Goal: Use online tool/utility: Use online tool/utility

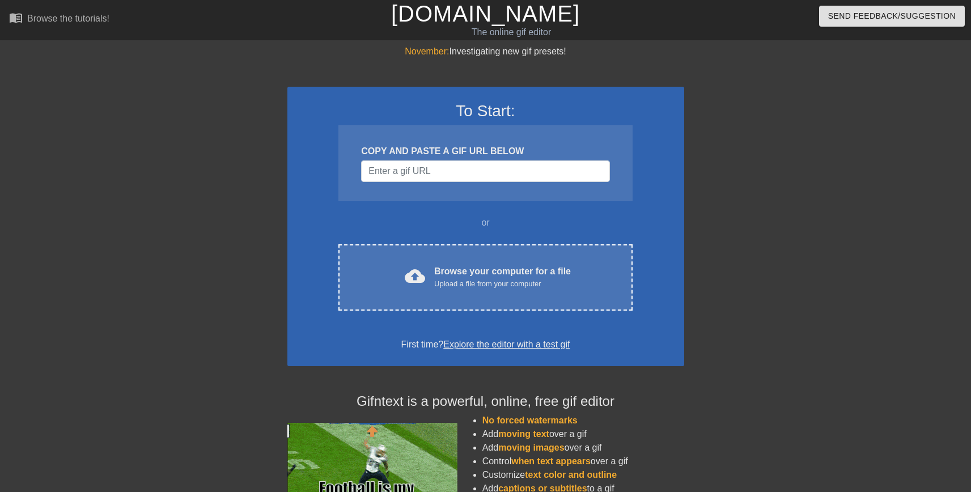
click at [874, 189] on div "November: Investigating new gif presets! To Start: COPY AND PASTE A GIF URL BEL…" at bounding box center [485, 322] width 971 height 555
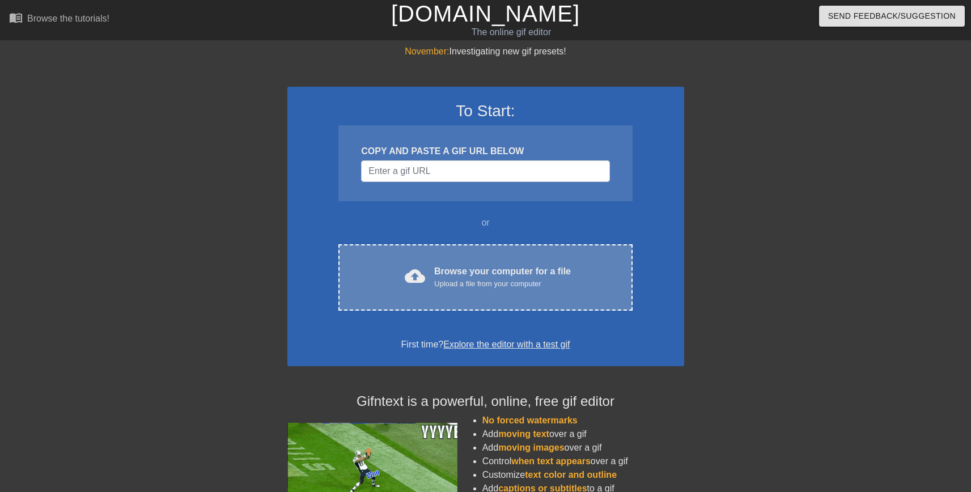
click at [451, 273] on div "Browse your computer for a file Upload a file from your computer" at bounding box center [502, 277] width 137 height 25
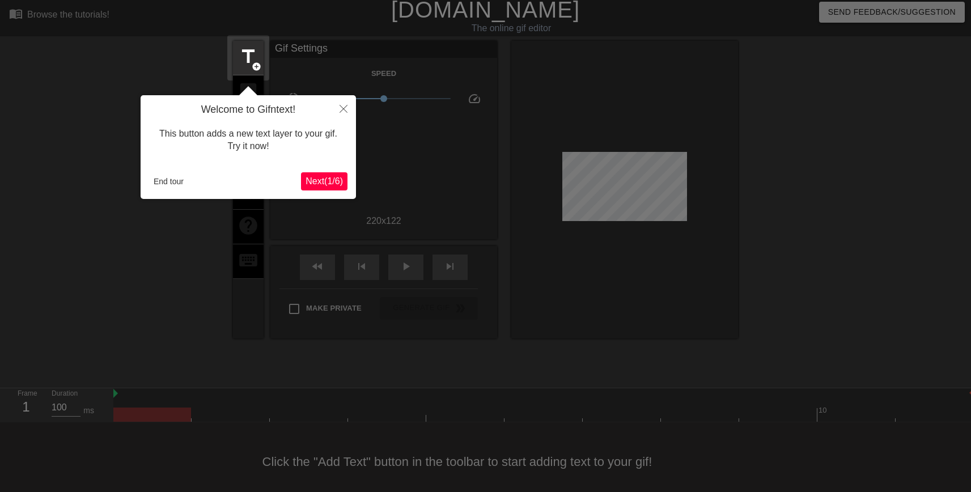
scroll to position [22, 0]
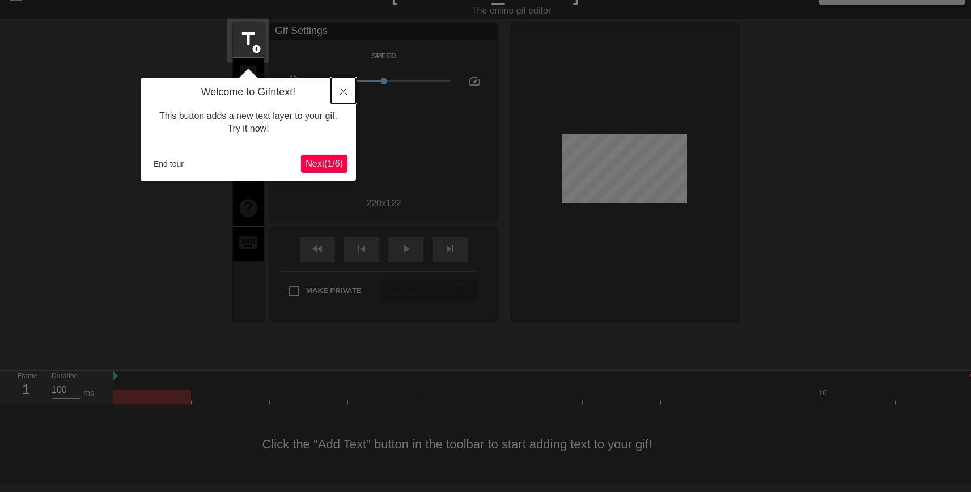
click at [346, 90] on icon "Close" at bounding box center [344, 91] width 8 height 8
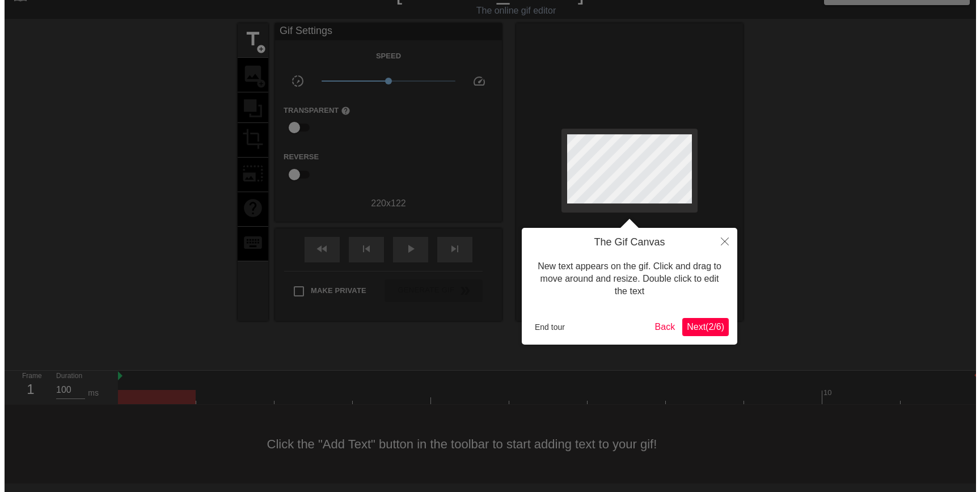
scroll to position [0, 0]
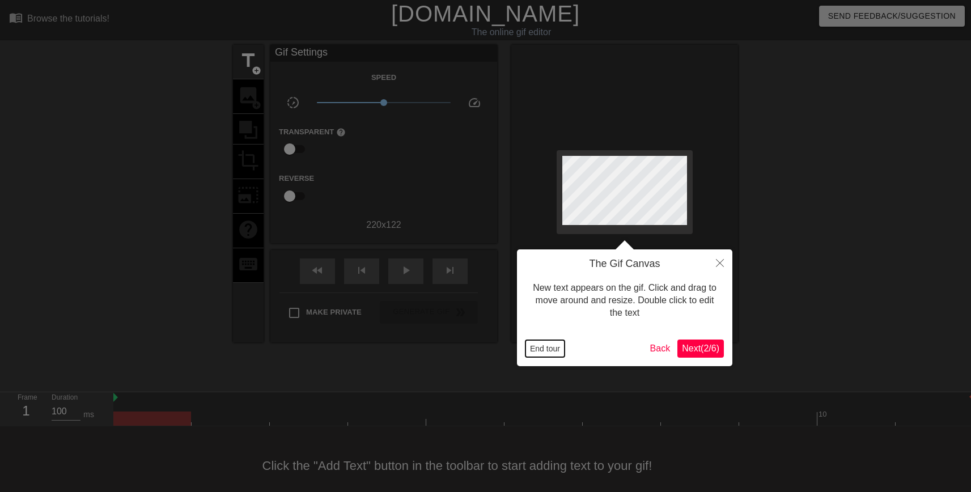
click at [543, 344] on button "End tour" at bounding box center [545, 348] width 39 height 17
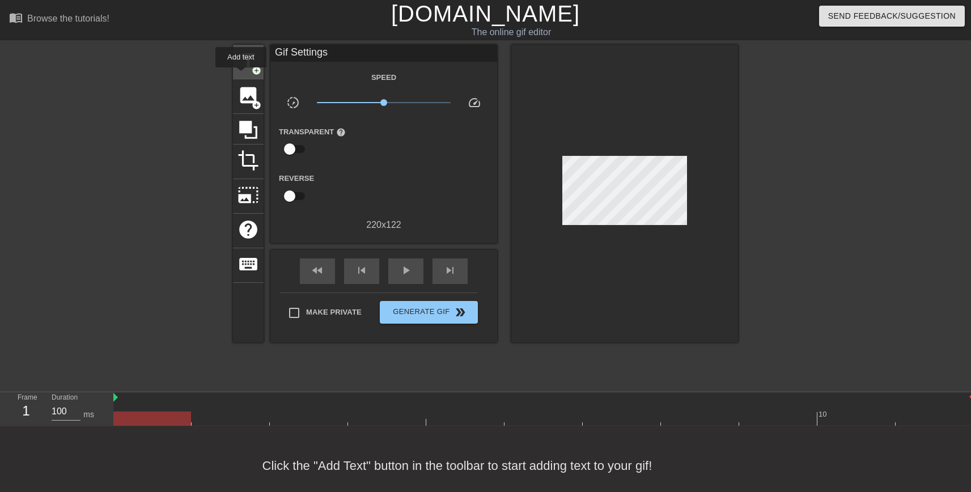
click at [252, 66] on span "add_circle" at bounding box center [257, 71] width 10 height 10
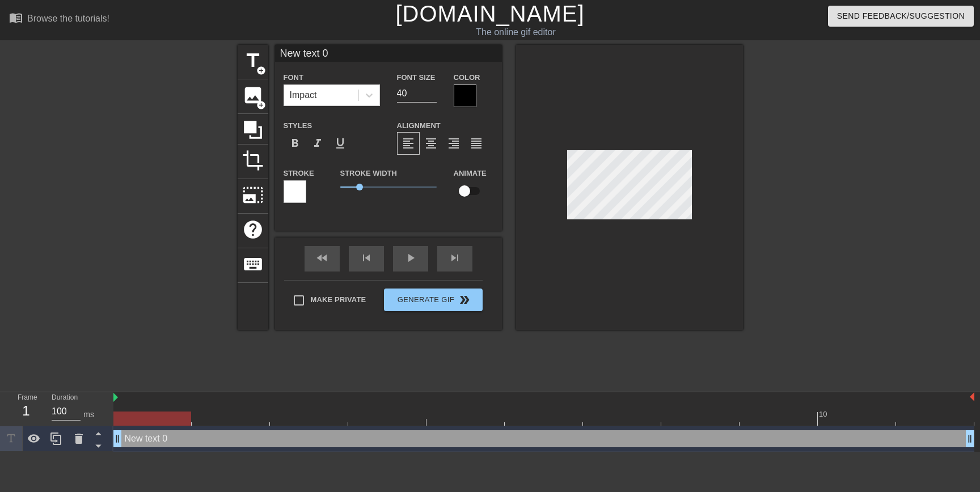
scroll to position [1, 2]
type input "W"
type textarea "W"
type input "Wh"
type textarea "Wha"
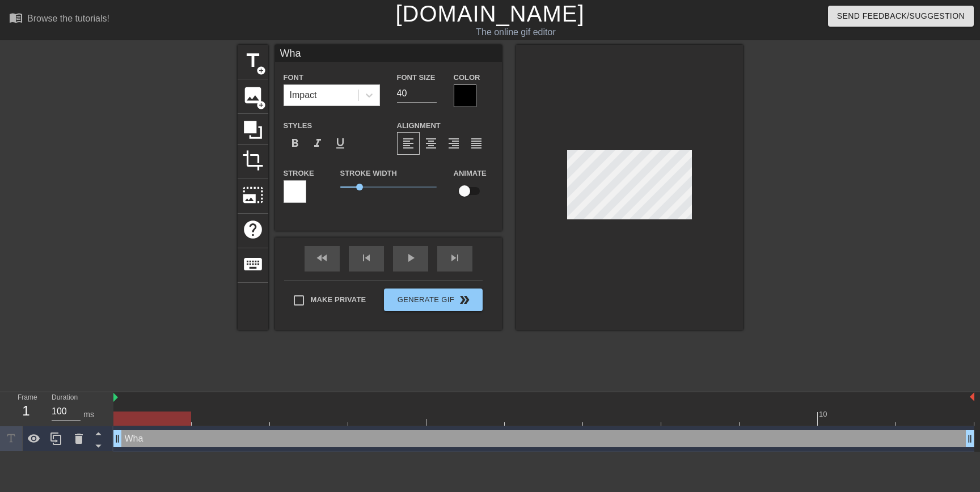
type input "What"
type textarea "What"
type input "What'"
type textarea "What'"
type input "What's"
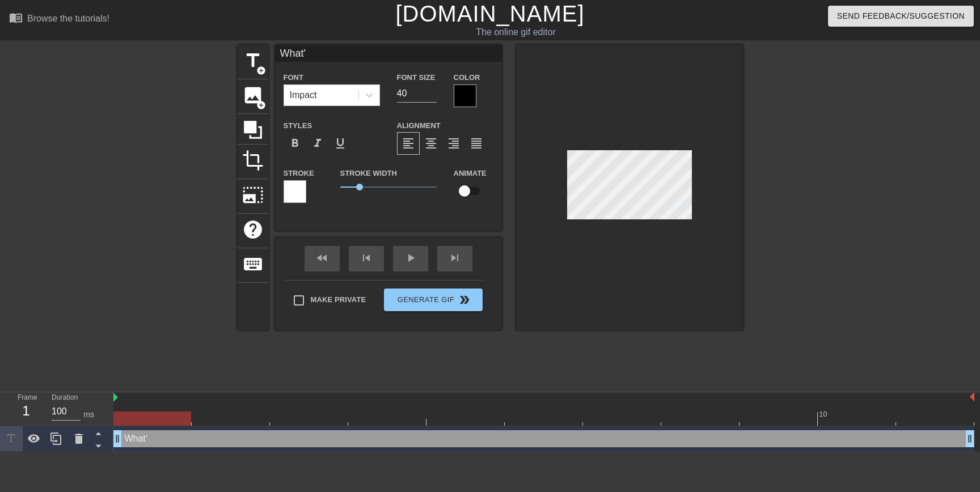
type textarea "What's"
type input "What's"
type textarea "What's"
type input "What's f"
type textarea "What's f"
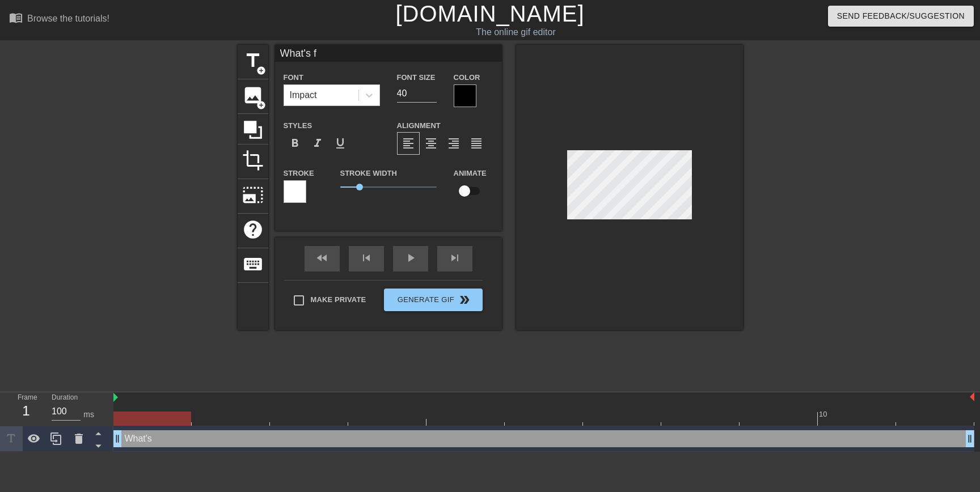
type input "What's fo"
type textarea "What's fo"
type input "What's for"
type textarea "What's for"
type input "What's for"
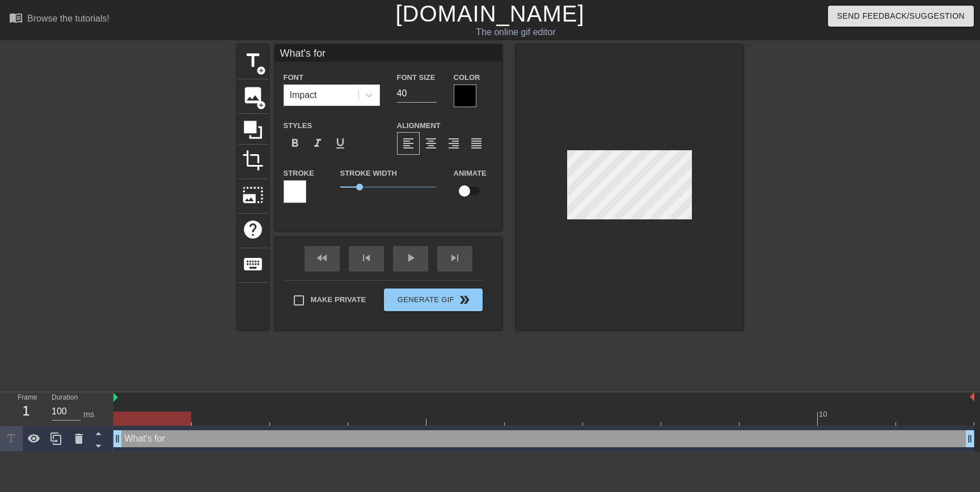
type textarea "What's for"
type input "What's for G"
type textarea "What's for G"
type input "What's for Ge"
type textarea "What's for Ge"
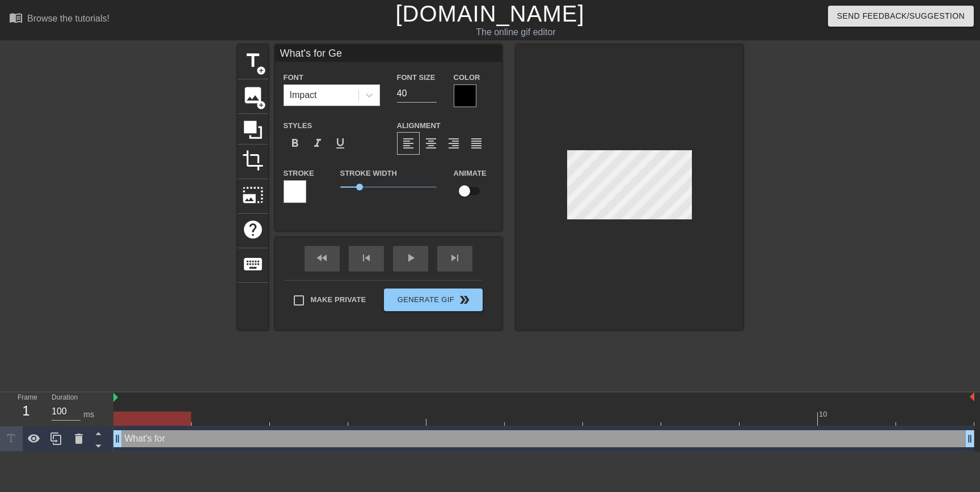
type input "What's for Geo"
type textarea "What's for Geo"
type input "What's for Geof"
type textarea "What's for Geof"
type input "What's for [PERSON_NAME]"
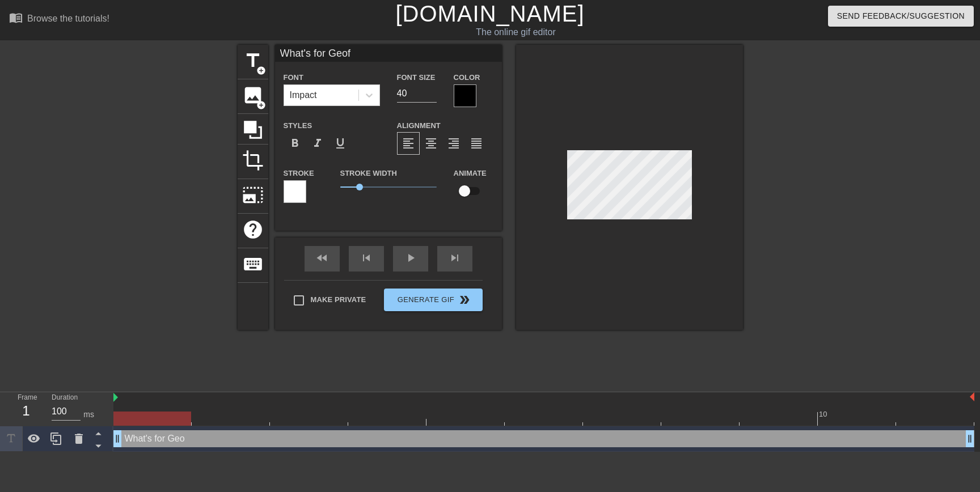
type textarea "What's for [PERSON_NAME]"
type input "What's for [PERSON_NAME]?"
type textarea "What's for [PERSON_NAME]?"
type input "W"
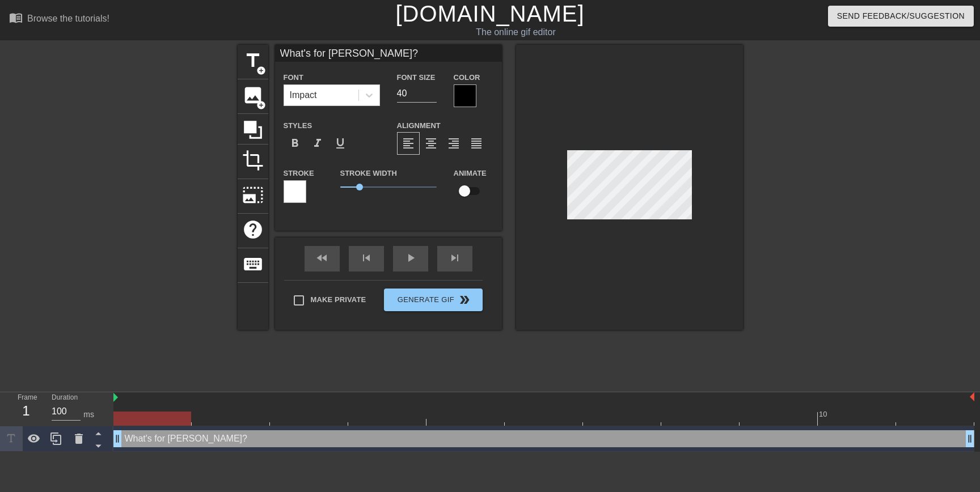
type textarea "W"
type input "WH"
type textarea "WH"
type input "WHA"
type textarea "WHA"
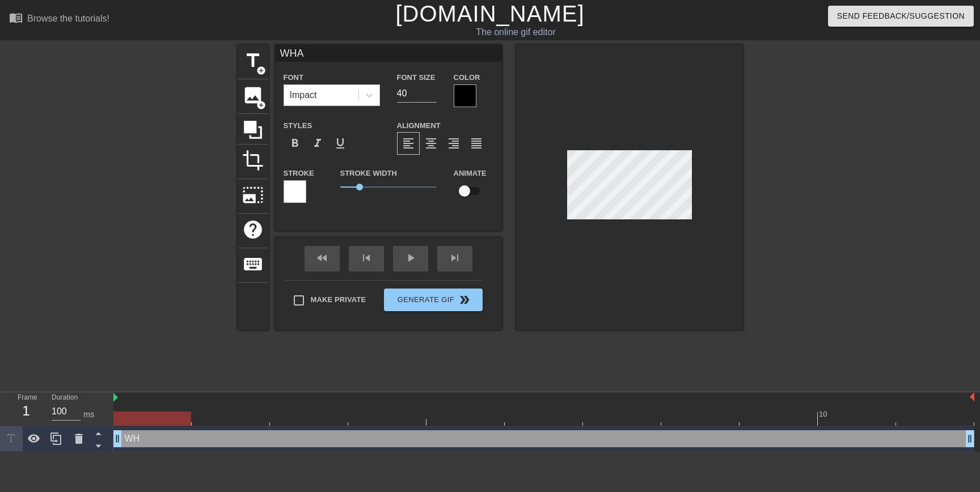
type input "WHAT"
type textarea "WHAT"
type input "WHATS"
type textarea "WHATS"
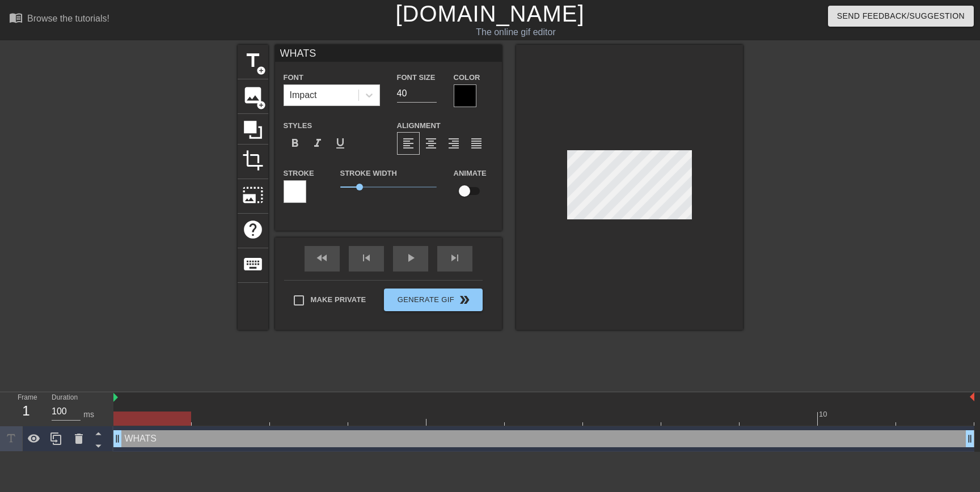
type input "WHAT"
type textarea "WHAT"
type input "WHAT'"
type textarea "WHAT'"
type input "WHAT's"
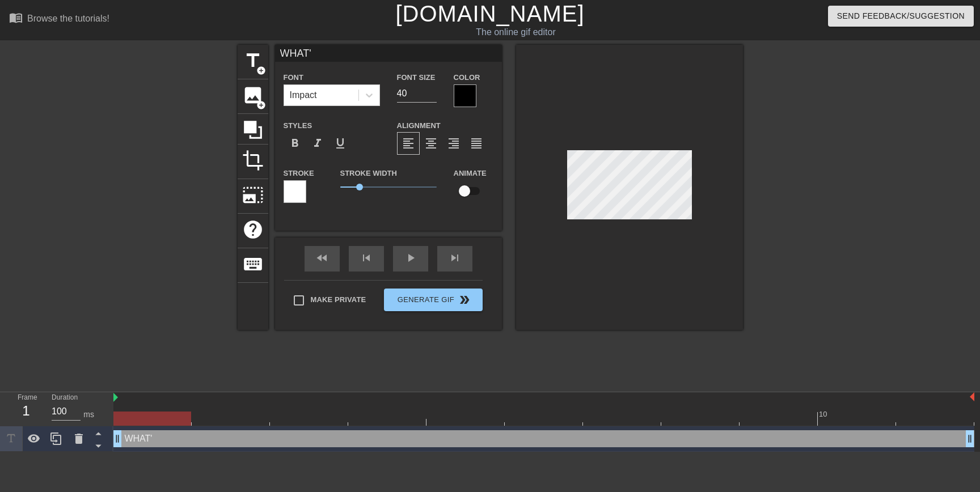
type textarea "WHAT's"
type input "WHAT's"
type textarea "WHAT's"
type input "WHAT's"
type textarea "WHAT's"
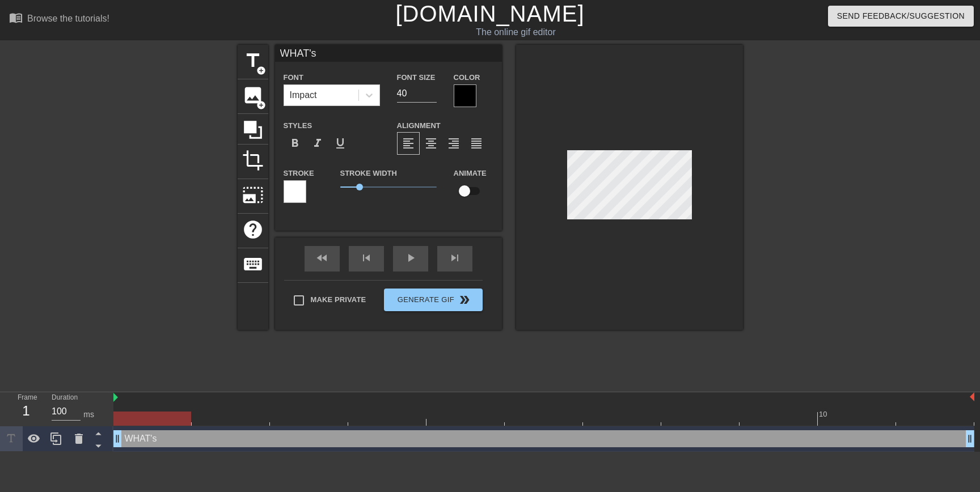
type input "WHAT'"
type textarea "WHAT'"
type input "WHAT'S"
type textarea "WHAT'S"
type input "WHAT'S"
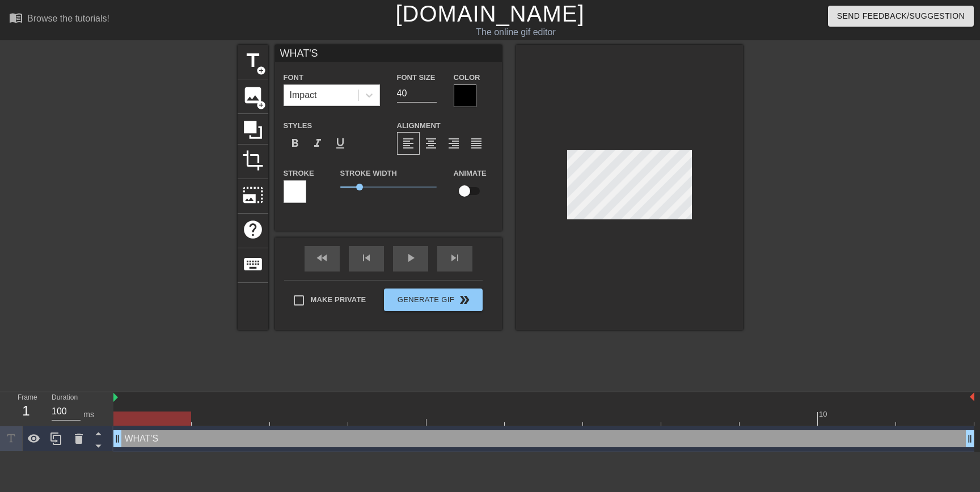
type textarea "WHAT'S"
type input "WHAT'S F"
type textarea "WHAT'S F"
type input "WHAT'S FO"
type textarea "WHAT'S FO"
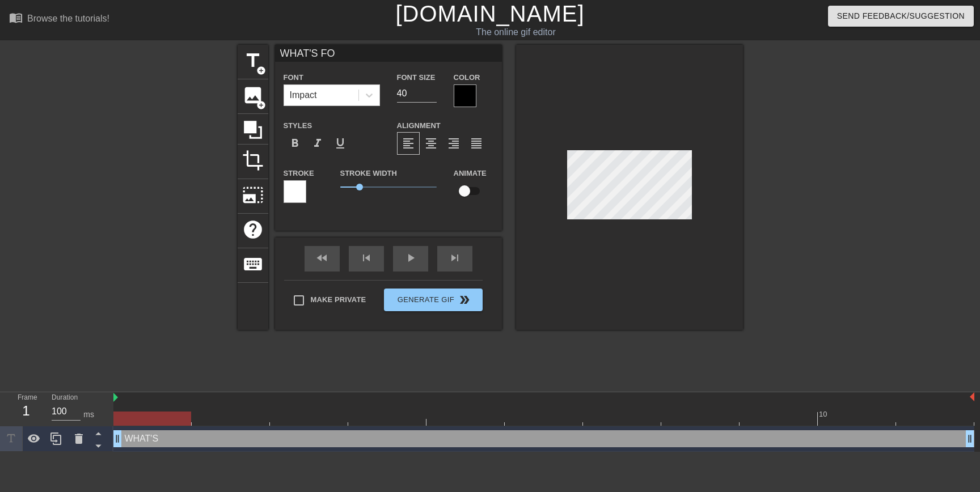
type input "WHAT'S FOR"
type textarea "WHAT'S FOR"
type input "WHAT'S FOR"
type textarea "WHAT'S FOR"
type input "WHAT'S FOR G"
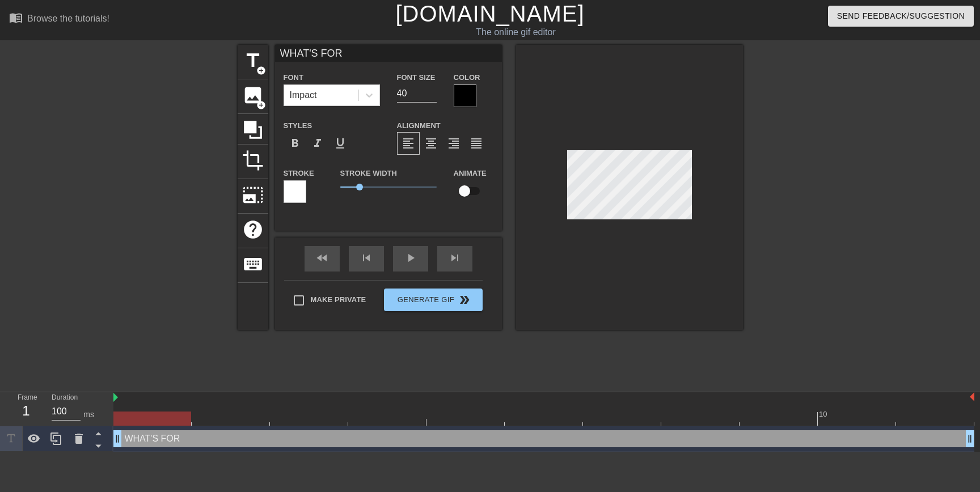
type textarea "WHAT'S FOR G"
type input "WHAT'S FOR GE"
type textarea "WHAT'S FOR GE"
type input "WHAT'S FOR GEO"
type textarea "WHAT'S FOR GEO"
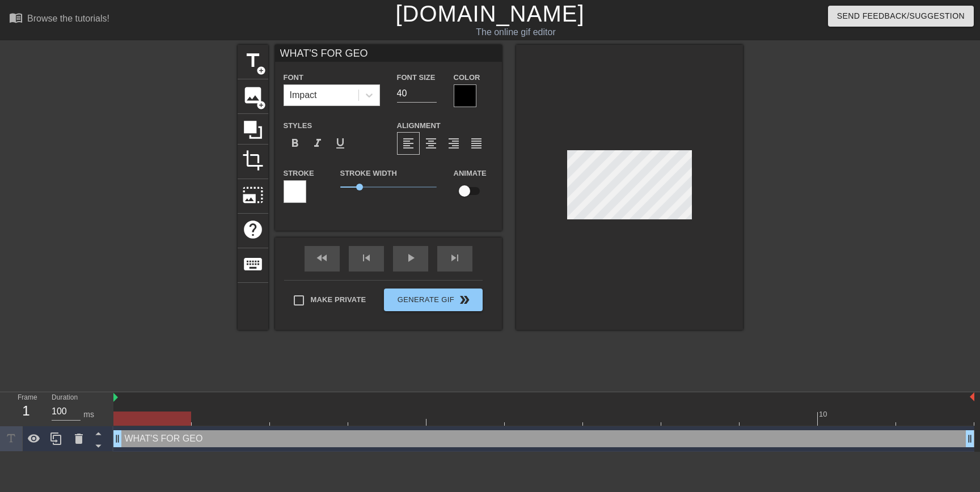
type input "WHAT'S FOR GEOF"
type textarea "WHAT'S FOR GEOF"
type input "WHAT'S FOR [PERSON_NAME]"
type textarea "WHAT'S FOR [PERSON_NAME]"
type input "WHAT'S FOR [PERSON_NAME]?"
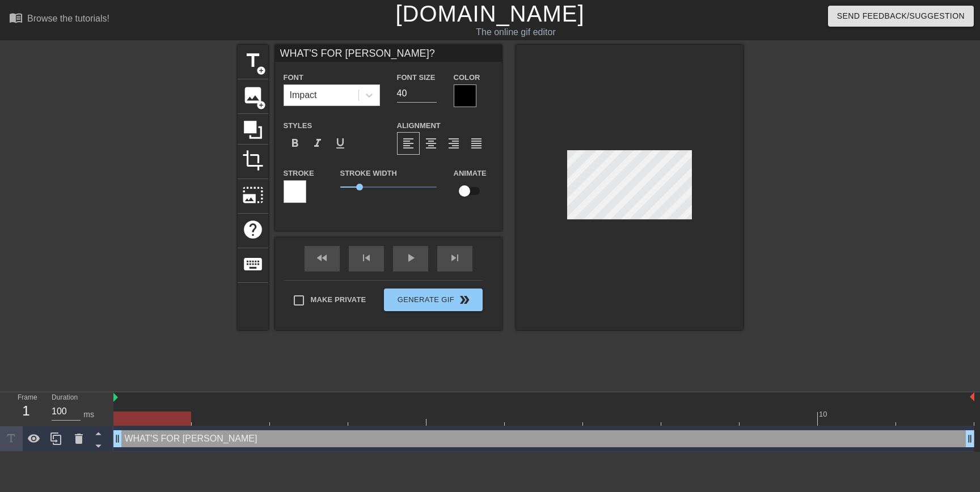
scroll to position [1, 6]
type textarea "WHAT'S FOR [PERSON_NAME]?"
click at [431, 96] on input "39" at bounding box center [417, 93] width 40 height 18
click at [431, 96] on input "38" at bounding box center [417, 93] width 40 height 18
click at [431, 96] on input "37" at bounding box center [417, 93] width 40 height 18
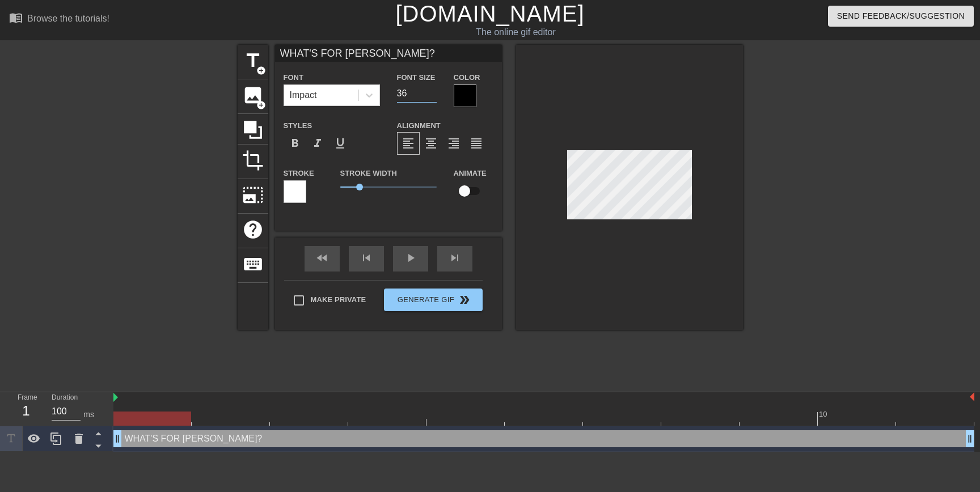
click at [431, 96] on input "36" at bounding box center [417, 93] width 40 height 18
click at [431, 96] on input "35" at bounding box center [417, 93] width 40 height 18
click at [431, 96] on input "34" at bounding box center [417, 93] width 40 height 18
click at [431, 96] on input "33" at bounding box center [417, 93] width 40 height 18
click at [431, 96] on input "32" at bounding box center [417, 93] width 40 height 18
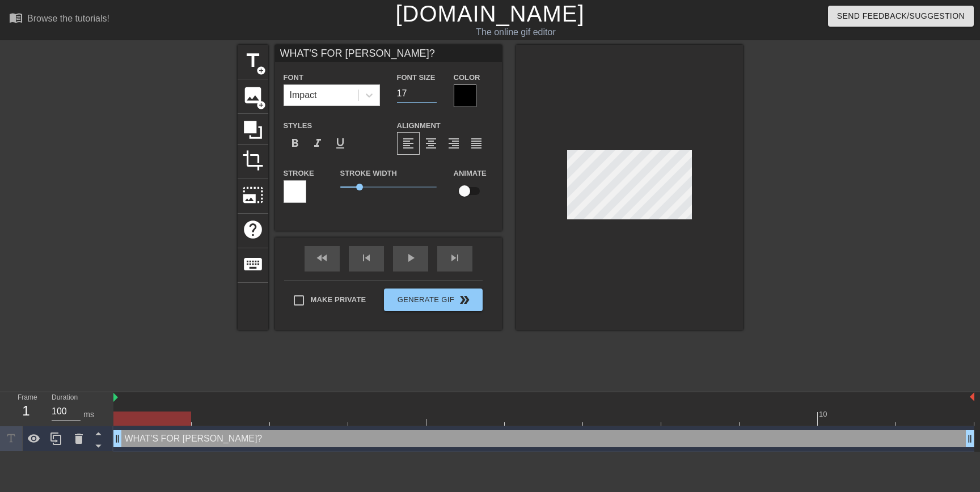
type input "17"
click at [431, 96] on input "17" at bounding box center [417, 93] width 40 height 18
type input "WHAT'S FOR [PERSON_NAME]?"
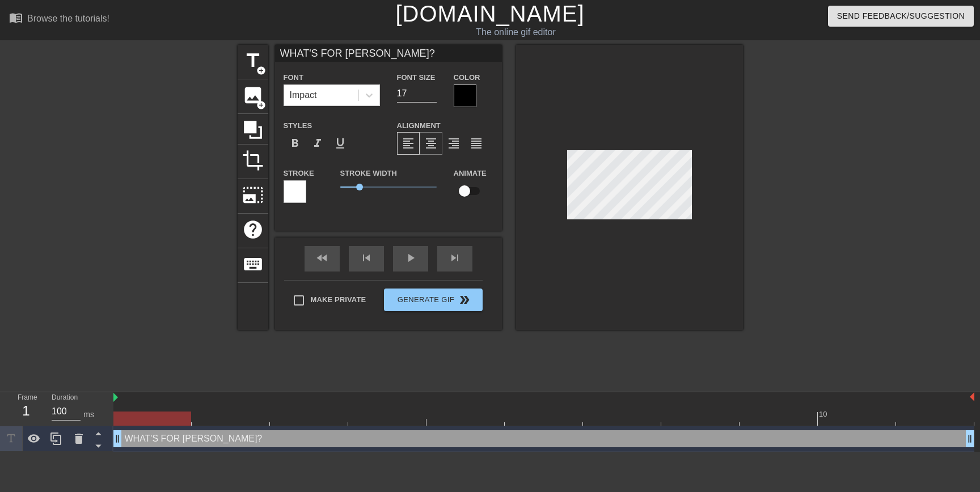
type textarea "WHAT'S FOR [PERSON_NAME]?"
click at [428, 145] on span "format_align_center" at bounding box center [431, 144] width 14 height 14
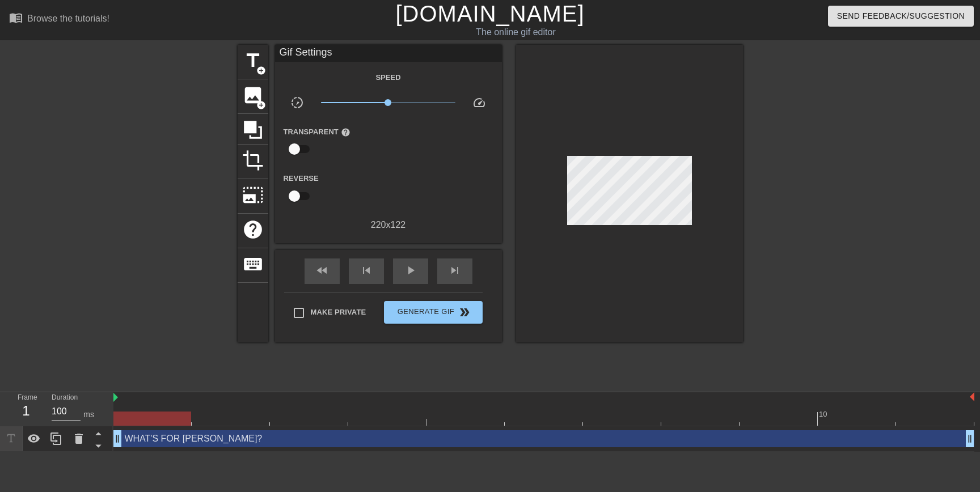
click at [771, 193] on div at bounding box center [841, 215] width 170 height 340
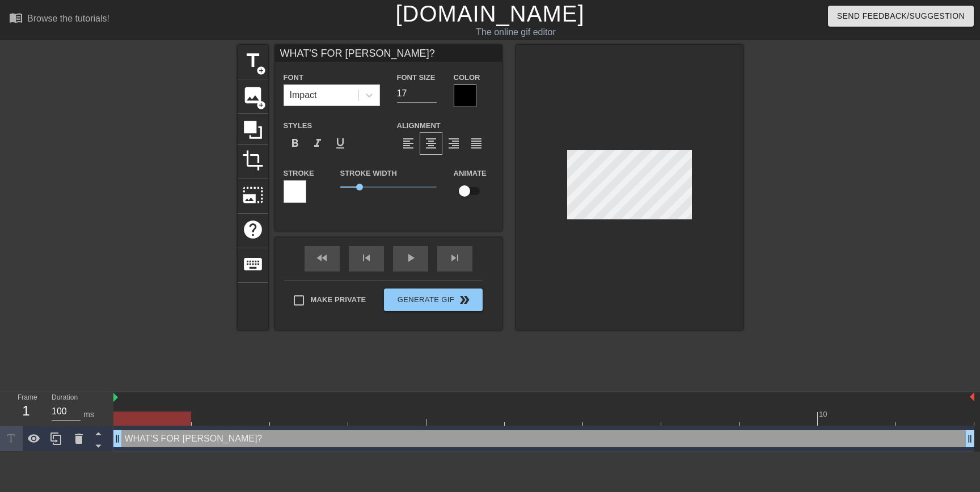
click at [469, 95] on div at bounding box center [465, 95] width 23 height 23
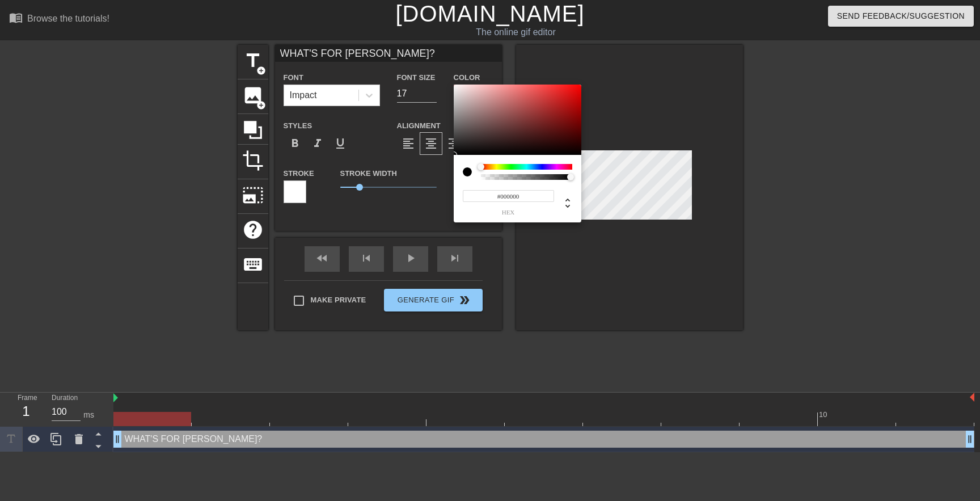
type input "WHAT'S FOR [PERSON_NAME]?"
type input "#564A4A"
type input "WHAT'S FOR [PERSON_NAME]?"
type input "#584C4C"
type input "WHAT'S FOR [PERSON_NAME]?"
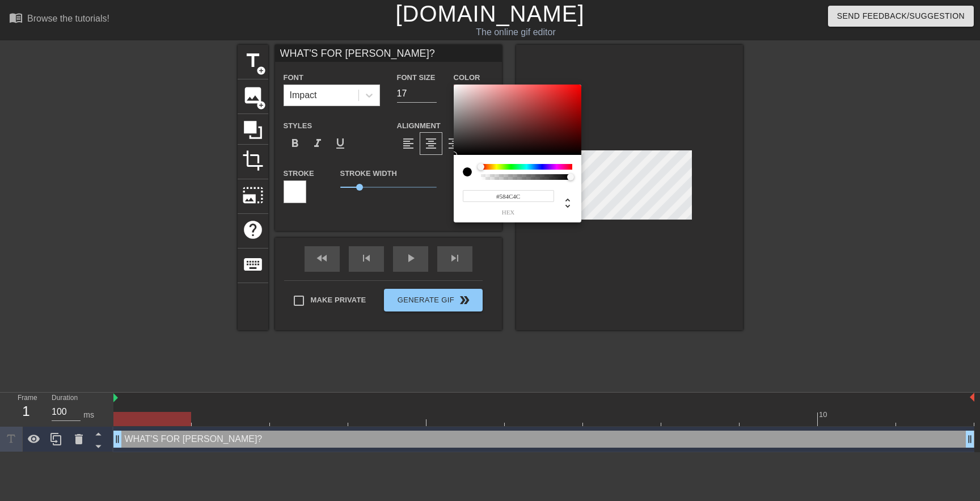
type input "#B5A9A9"
type input "WHAT'S FOR [PERSON_NAME]?"
type input "#FFFFFF"
drag, startPoint x: 471, startPoint y: 131, endPoint x: 428, endPoint y: 44, distance: 97.1
click at [428, 44] on div "#FFFFFF hex" at bounding box center [490, 250] width 980 height 501
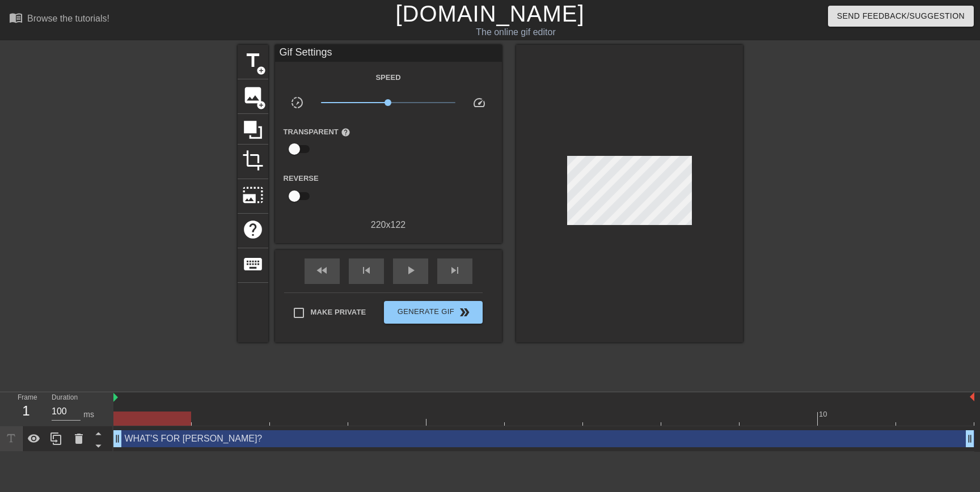
drag, startPoint x: 360, startPoint y: 187, endPoint x: 321, endPoint y: 189, distance: 39.2
click at [248, 61] on span "title" at bounding box center [253, 61] width 22 height 22
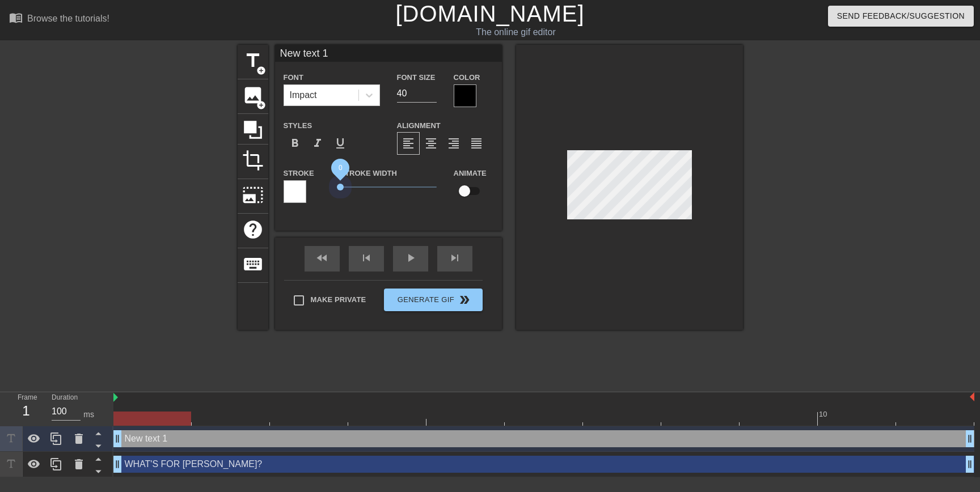
drag, startPoint x: 359, startPoint y: 188, endPoint x: 331, endPoint y: 187, distance: 28.9
click at [331, 188] on div "Stroke Stroke Width 0 Animate" at bounding box center [388, 189] width 227 height 47
click at [245, 60] on span "title" at bounding box center [253, 61] width 22 height 22
type input "New text 2"
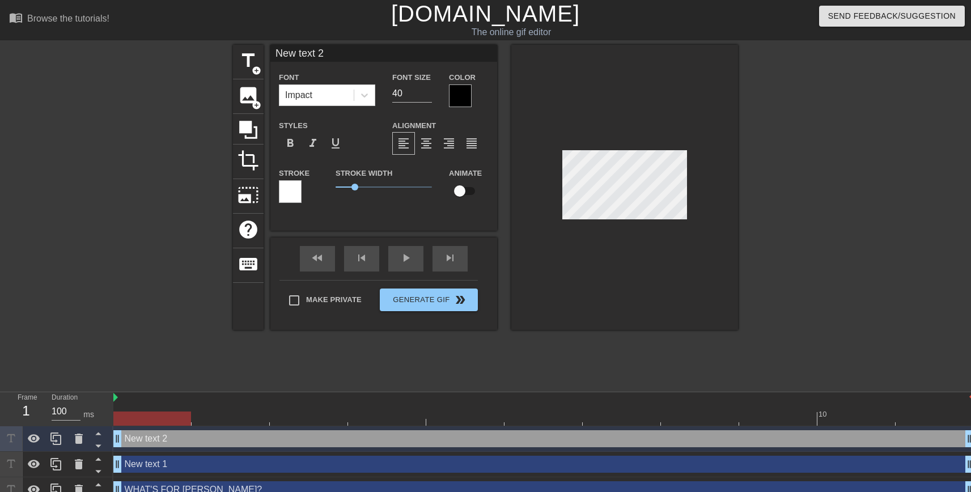
click at [150, 92] on div at bounding box center [134, 215] width 170 height 340
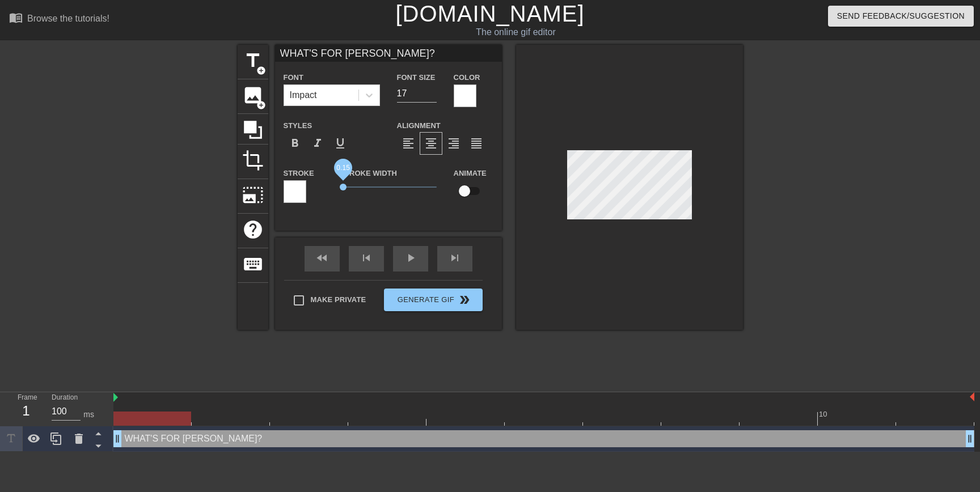
type input "WHAT'S FOR [PERSON_NAME]?"
drag, startPoint x: 357, startPoint y: 187, endPoint x: 315, endPoint y: 188, distance: 41.4
click at [316, 188] on div "Stroke Stroke Width 0 Animate" at bounding box center [388, 189] width 227 height 47
click at [857, 180] on div at bounding box center [841, 215] width 170 height 340
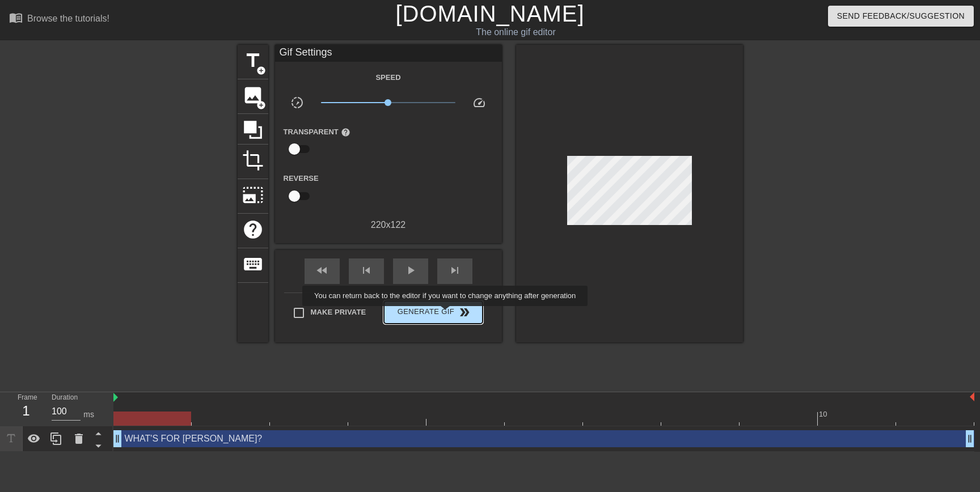
click at [452, 314] on span "Generate Gif double_arrow" at bounding box center [432, 313] width 89 height 14
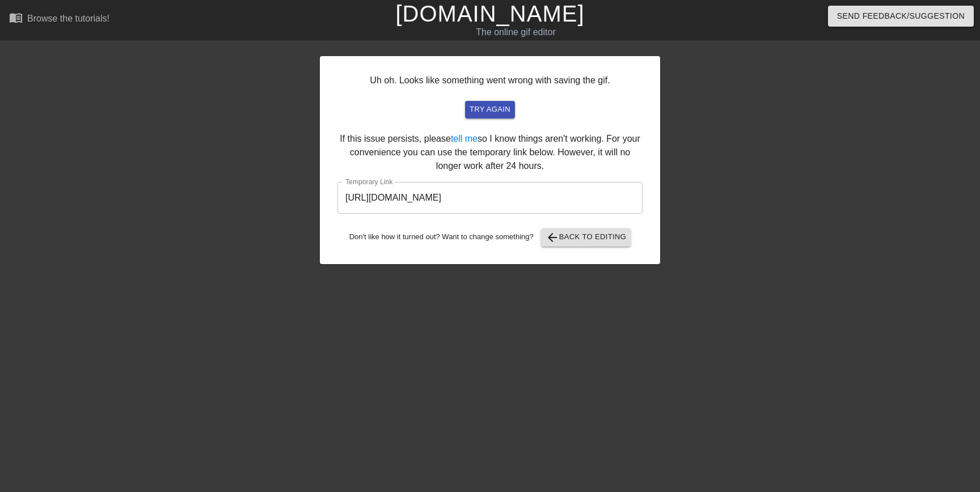
click at [500, 195] on input "[URL][DOMAIN_NAME]" at bounding box center [489, 198] width 305 height 32
